Goal: Navigation & Orientation: Find specific page/section

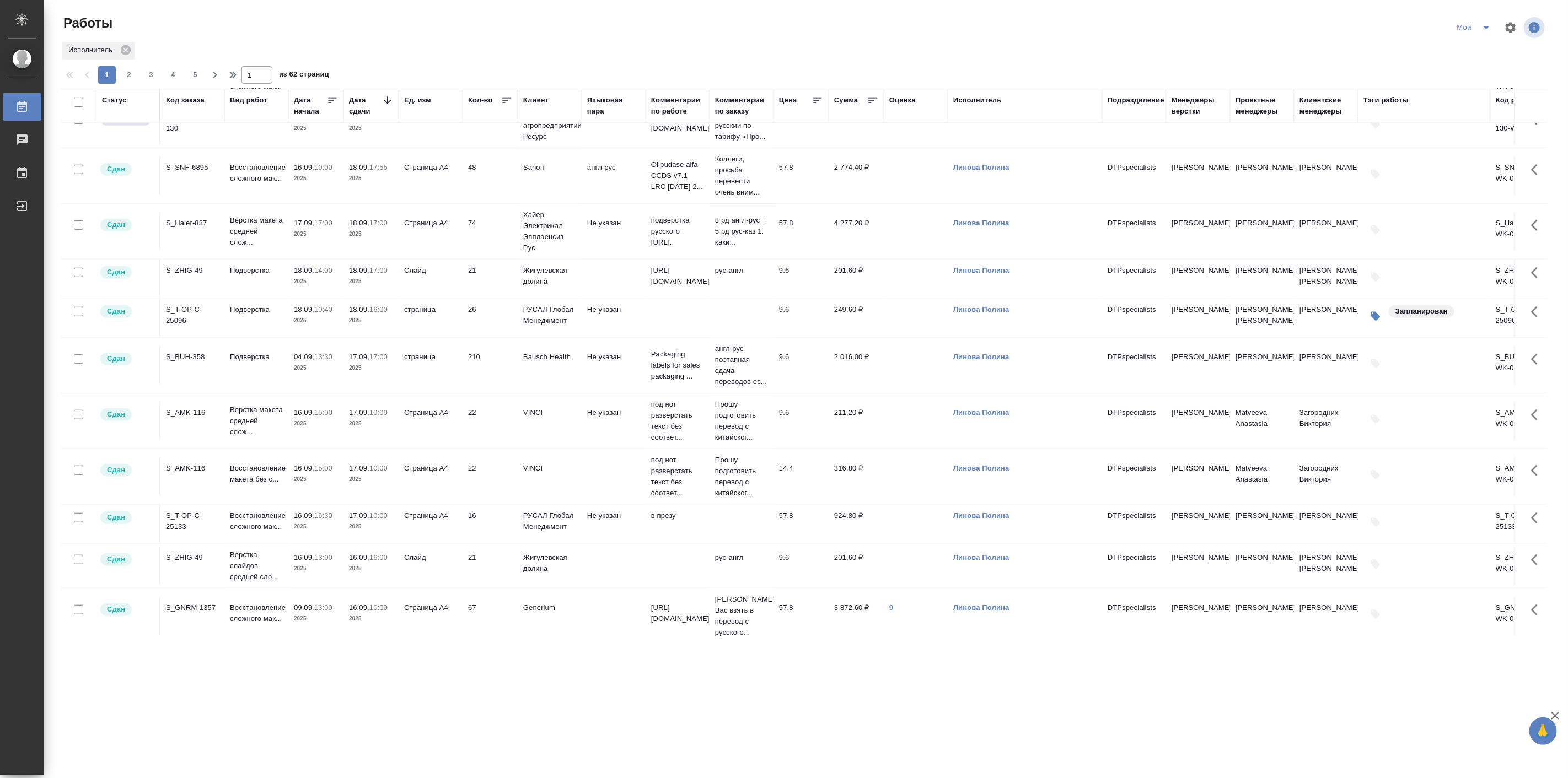
scroll to position [612, 0]
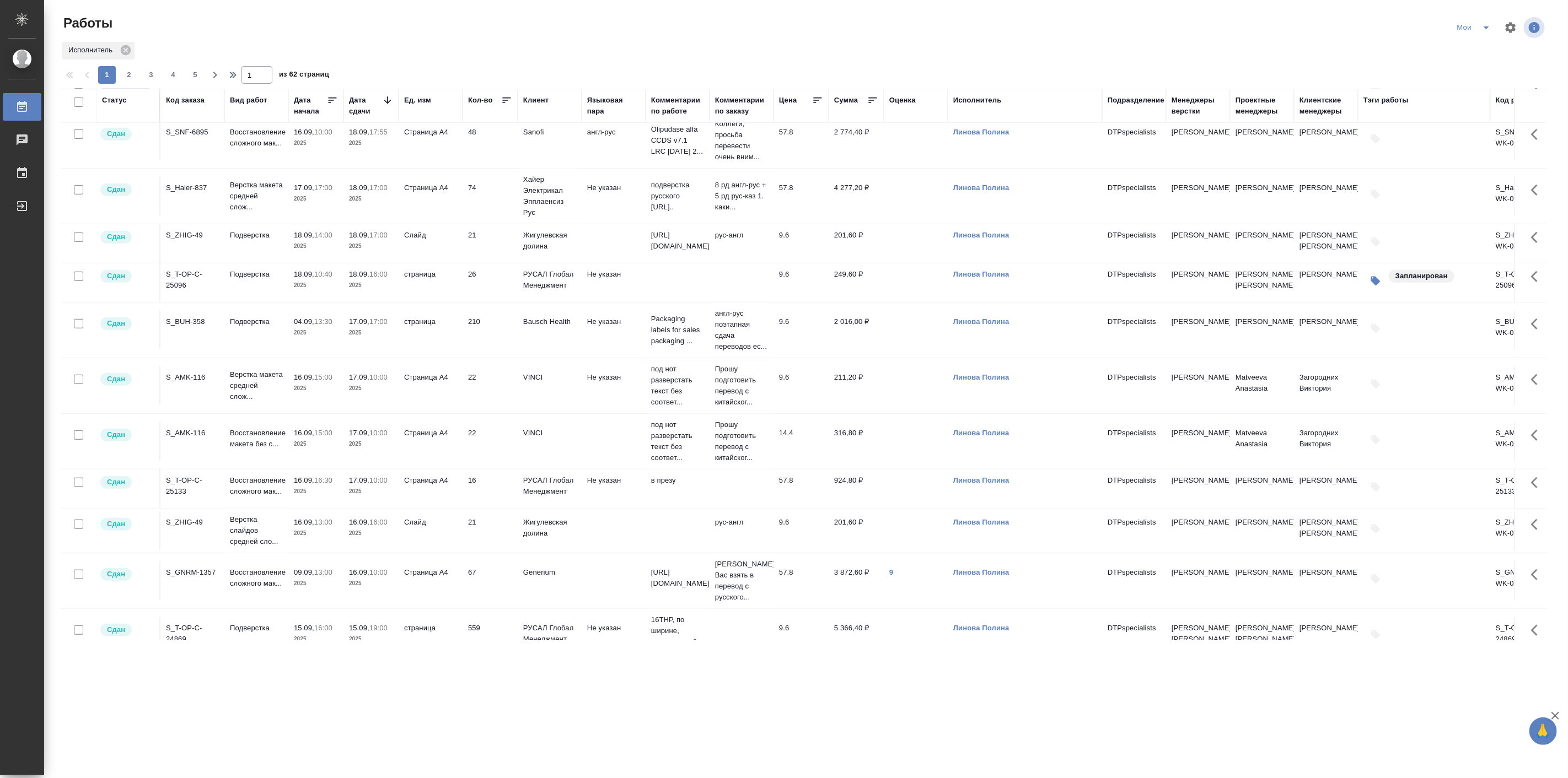
click at [1483, 25] on icon "split button" at bounding box center [1486, 27] width 13 height 13
click at [1472, 67] on li "Актуальные" at bounding box center [1476, 67] width 66 height 18
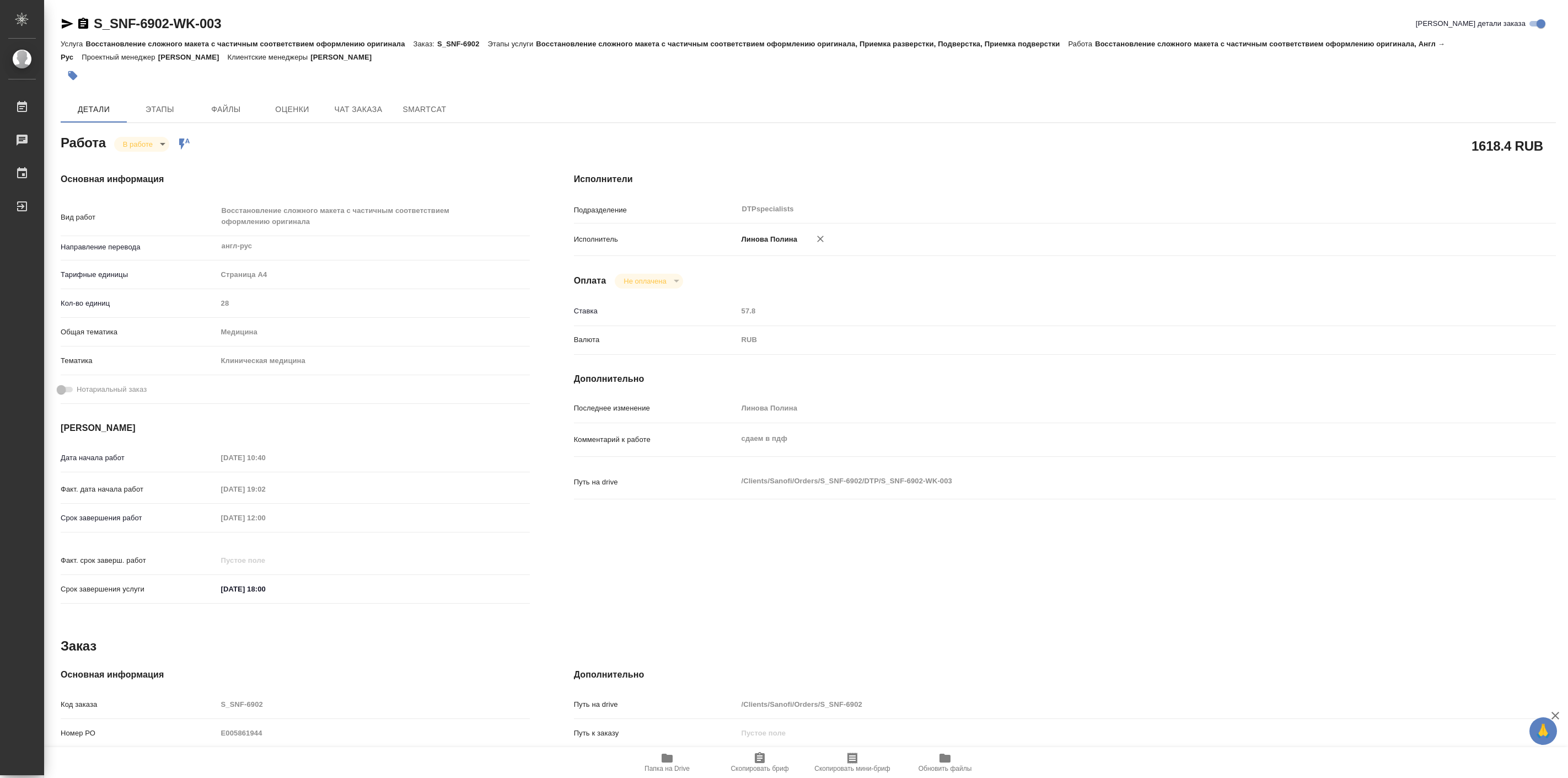
type textarea "x"
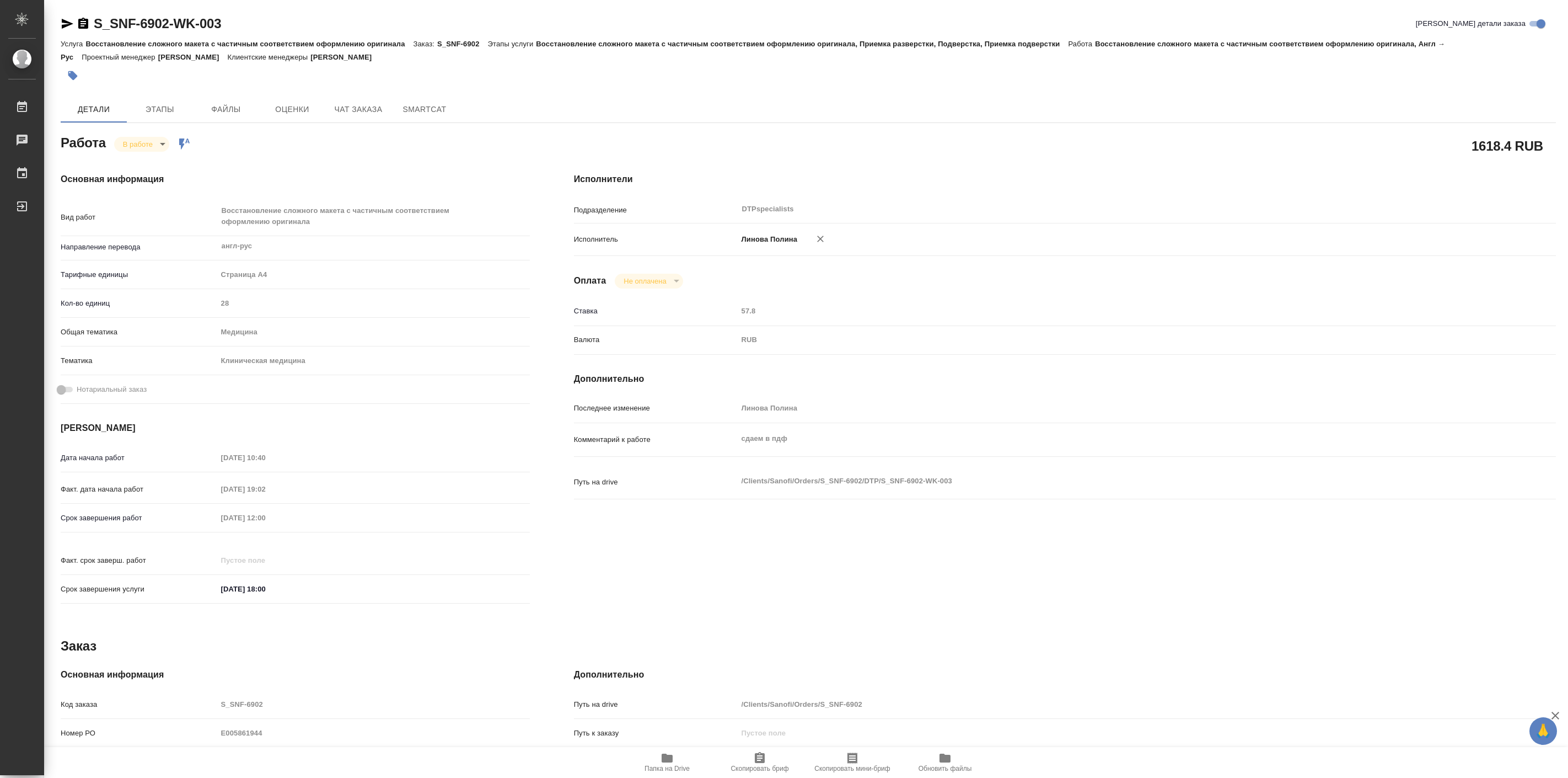
type textarea "x"
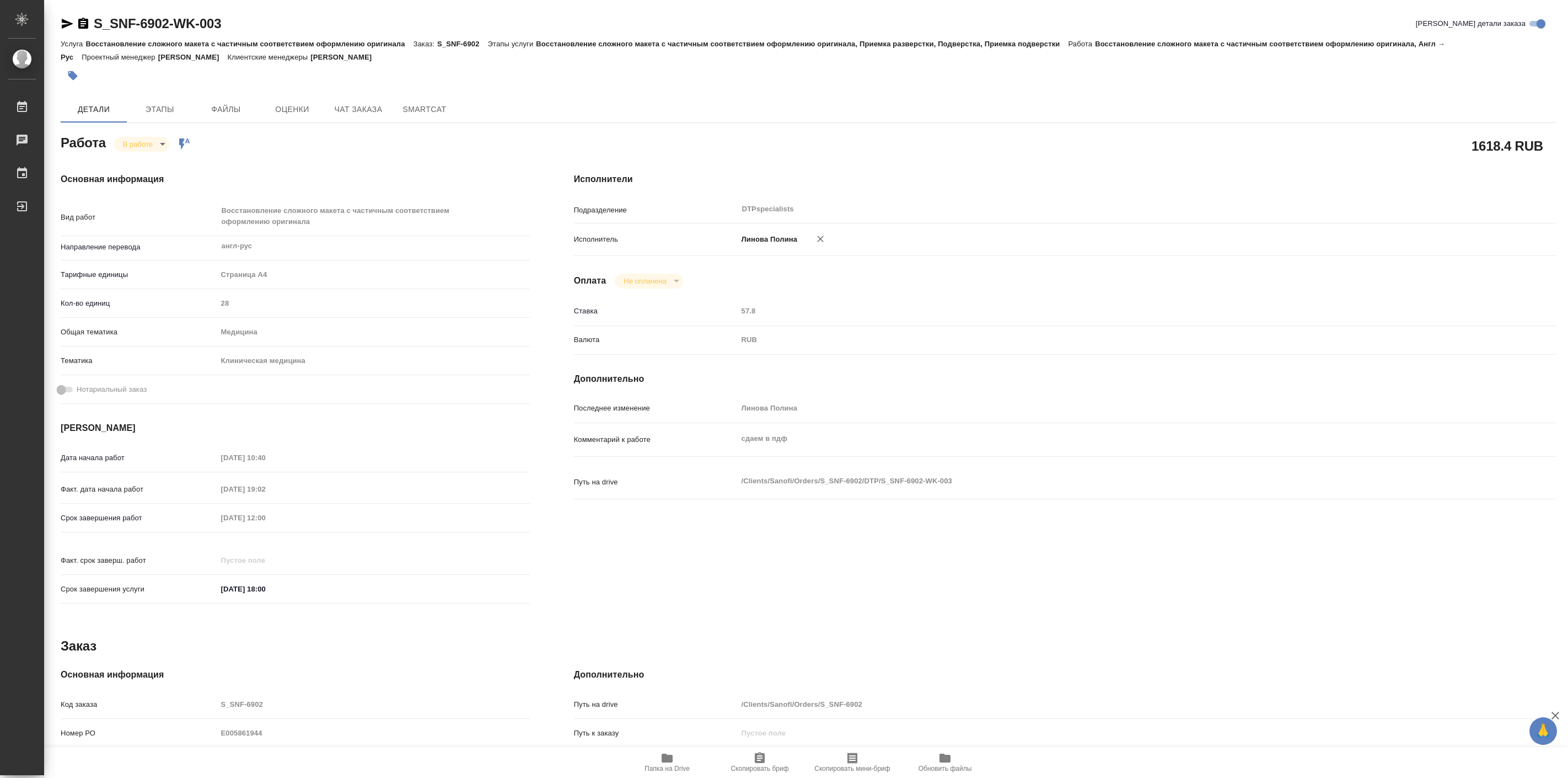
type textarea "x"
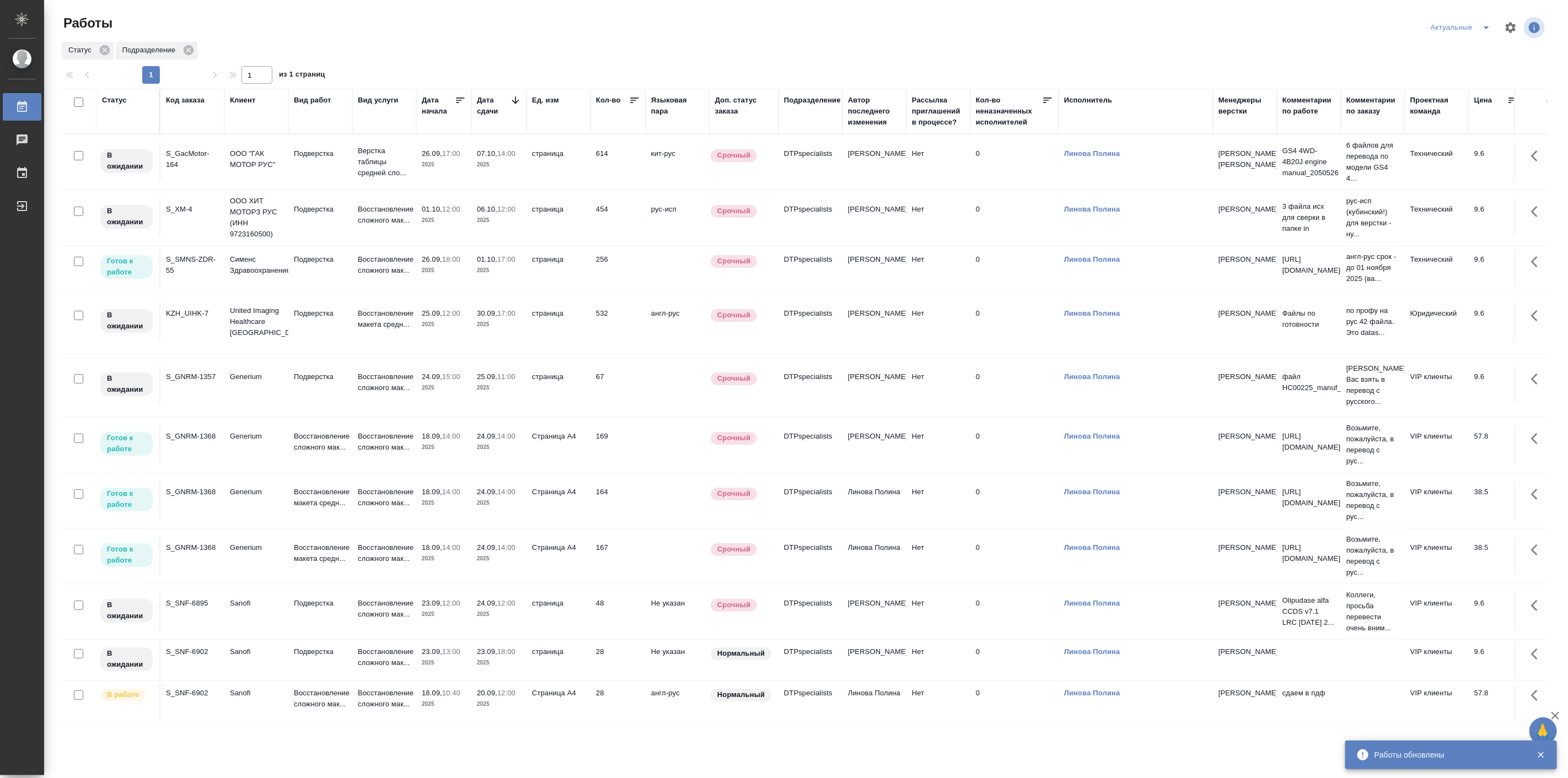
click at [245, 15] on div "Работы" at bounding box center [310, 22] width 498 height 18
